Goal: Contribute content

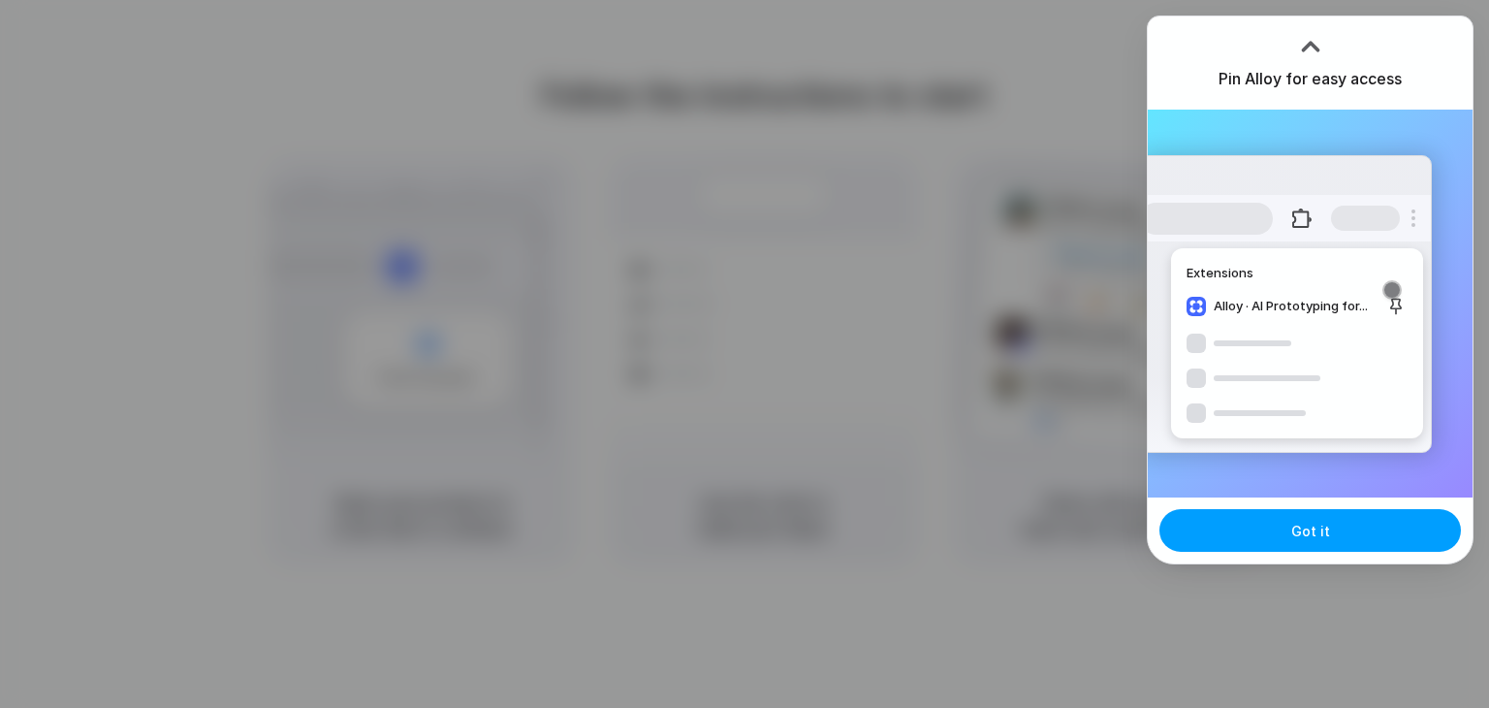
click at [1315, 539] on span "Got it" at bounding box center [1310, 531] width 39 height 20
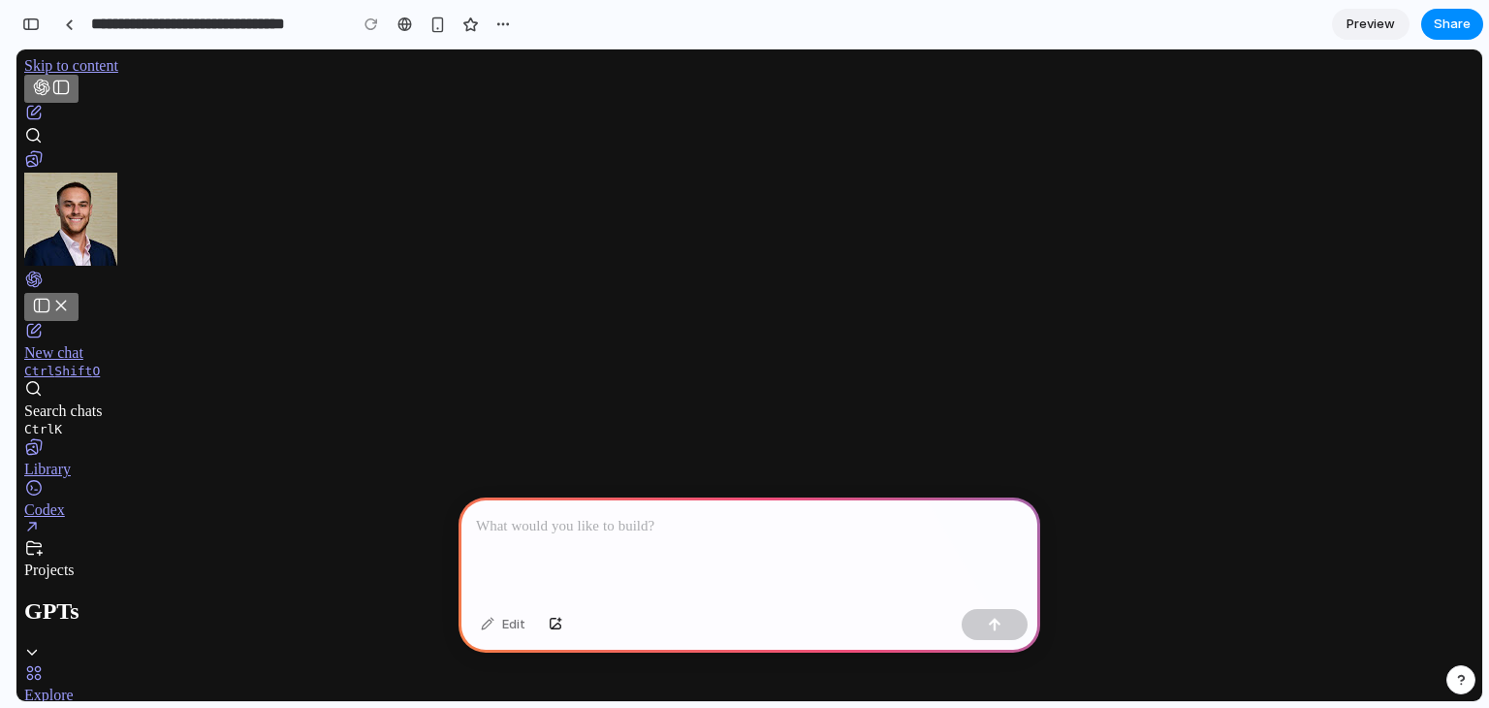
click at [667, 525] on p at bounding box center [749, 526] width 547 height 23
click at [612, 523] on p at bounding box center [749, 526] width 547 height 23
click at [105, 344] on div "New chat" at bounding box center [749, 352] width 1450 height 17
click at [96, 344] on div "New chat" at bounding box center [749, 352] width 1450 height 17
click at [94, 402] on div "Search chats" at bounding box center [749, 410] width 1450 height 17
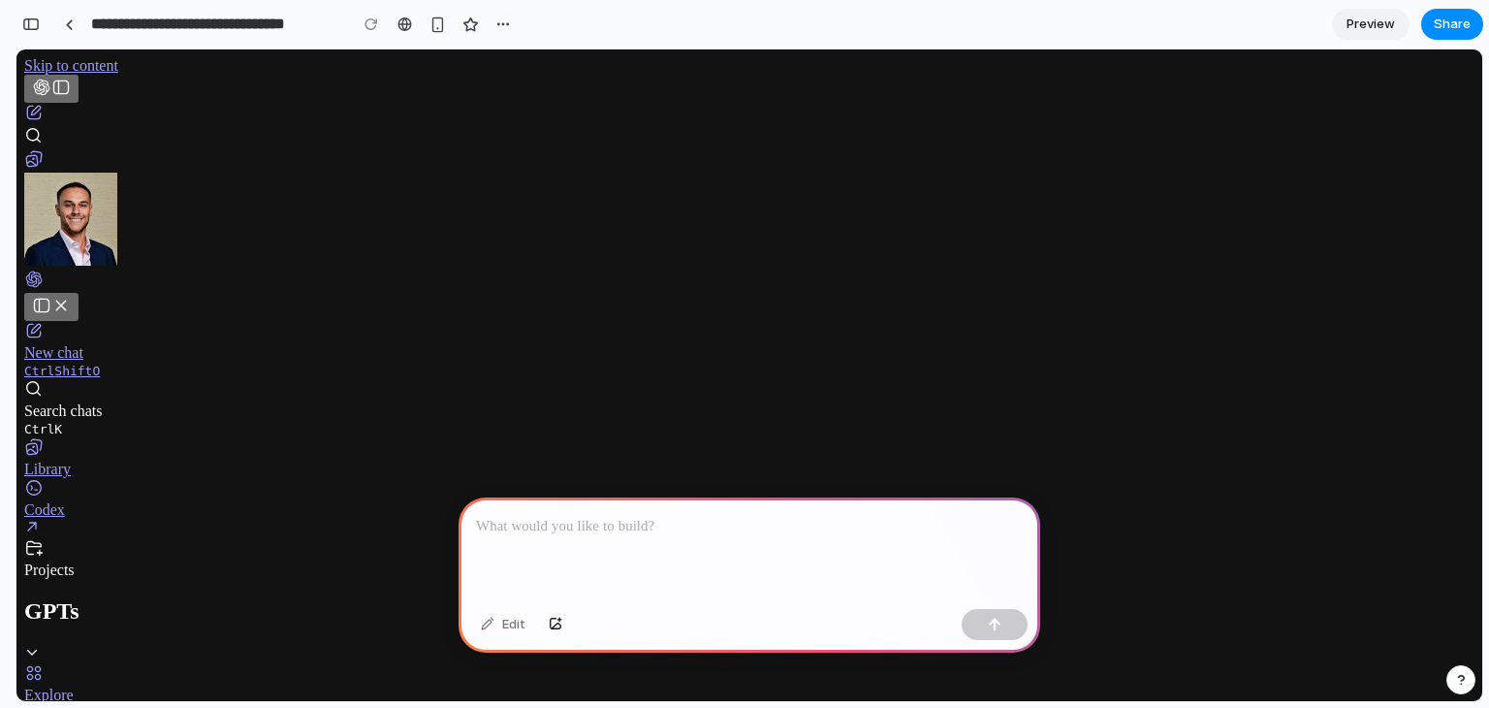
click at [556, 515] on p at bounding box center [749, 526] width 547 height 23
click at [555, 517] on p at bounding box center [749, 526] width 547 height 23
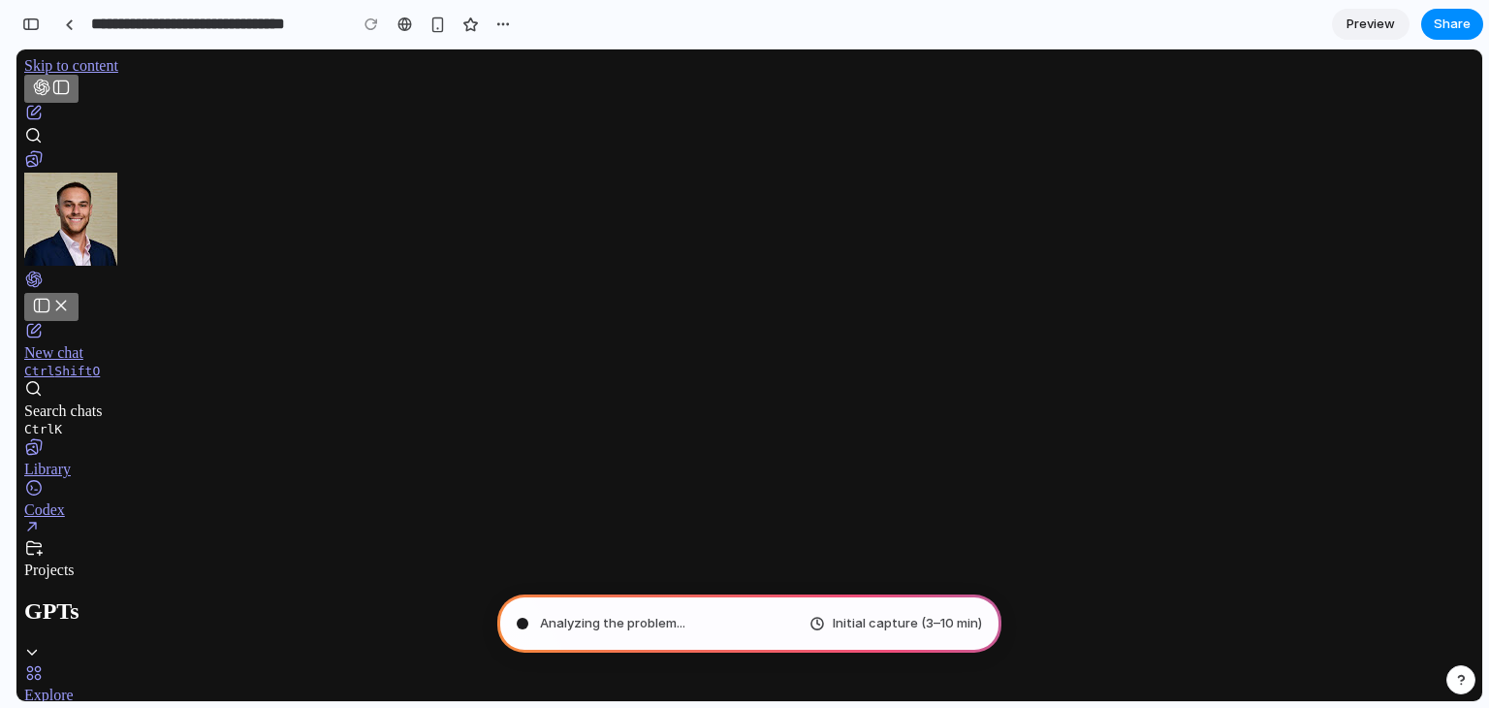
scroll to position [375, 0]
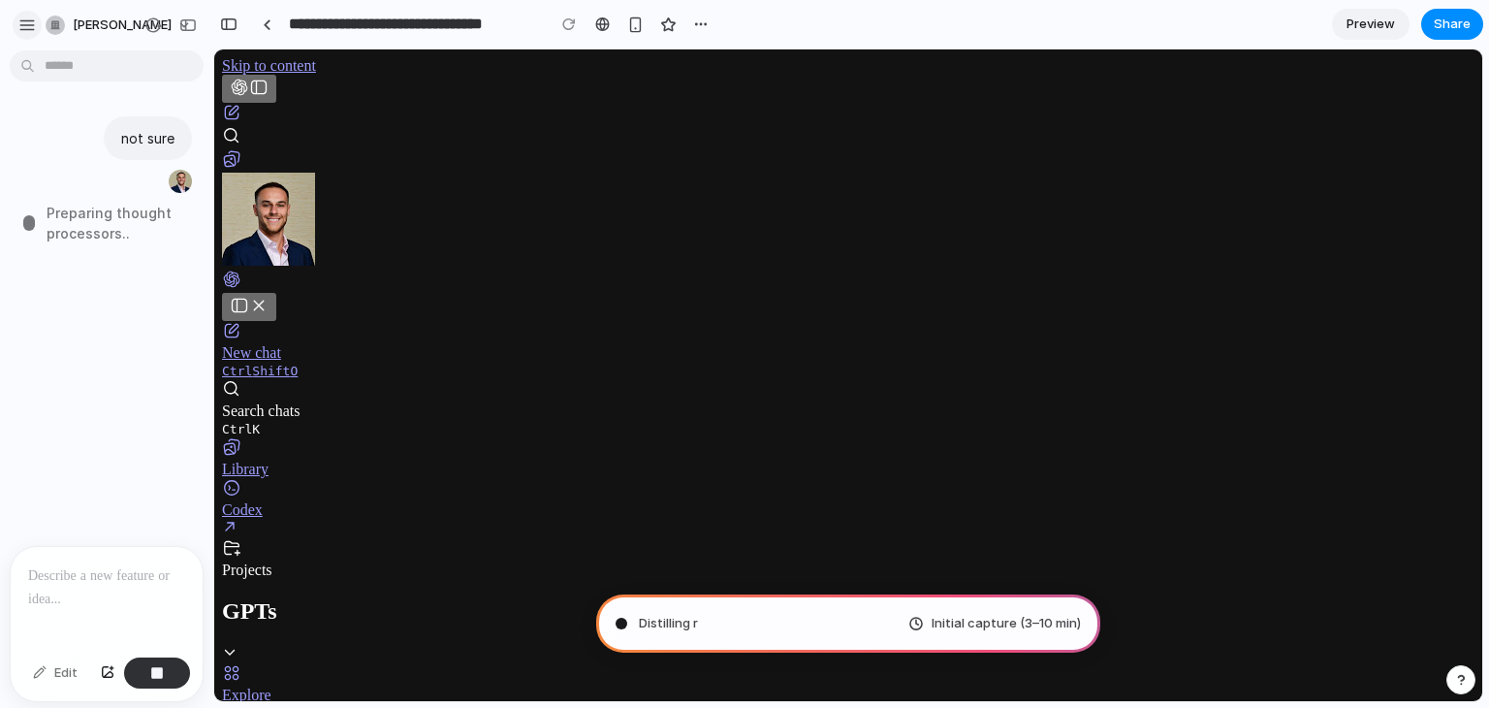
click at [34, 25] on div "button" at bounding box center [26, 24] width 17 height 17
click at [32, 25] on div "button" at bounding box center [26, 24] width 17 height 17
